Goal: Find specific page/section: Find specific page/section

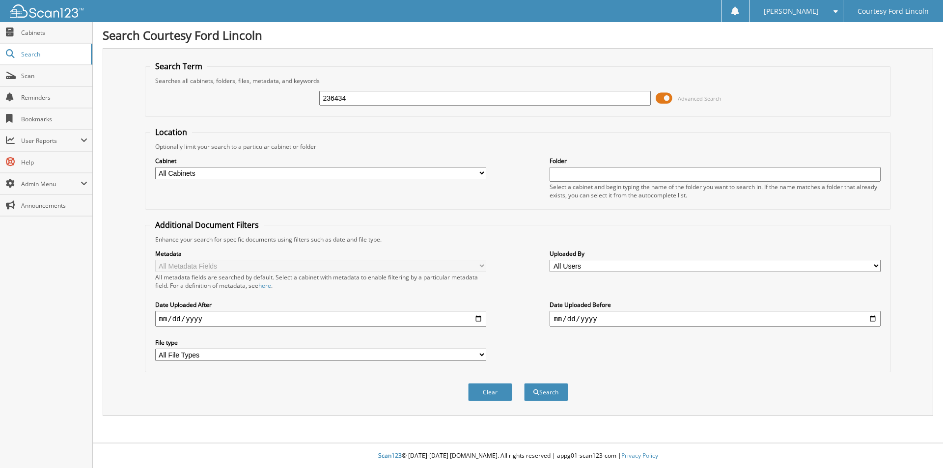
type input "236434"
click at [524, 383] on button "Search" at bounding box center [546, 392] width 44 height 18
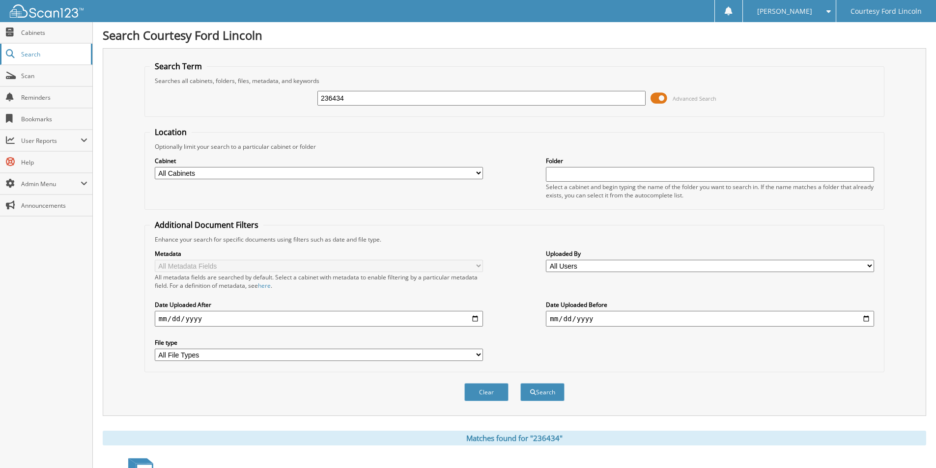
click at [29, 53] on span "Search" at bounding box center [53, 54] width 65 height 8
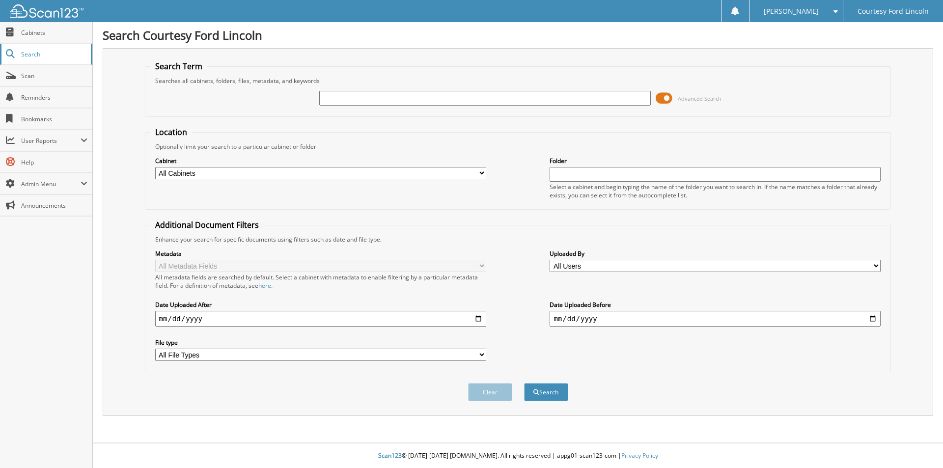
click at [48, 56] on span "Search" at bounding box center [53, 54] width 65 height 8
type input "238690"
click at [524, 383] on button "Search" at bounding box center [546, 392] width 44 height 18
